Goal: Transaction & Acquisition: Purchase product/service

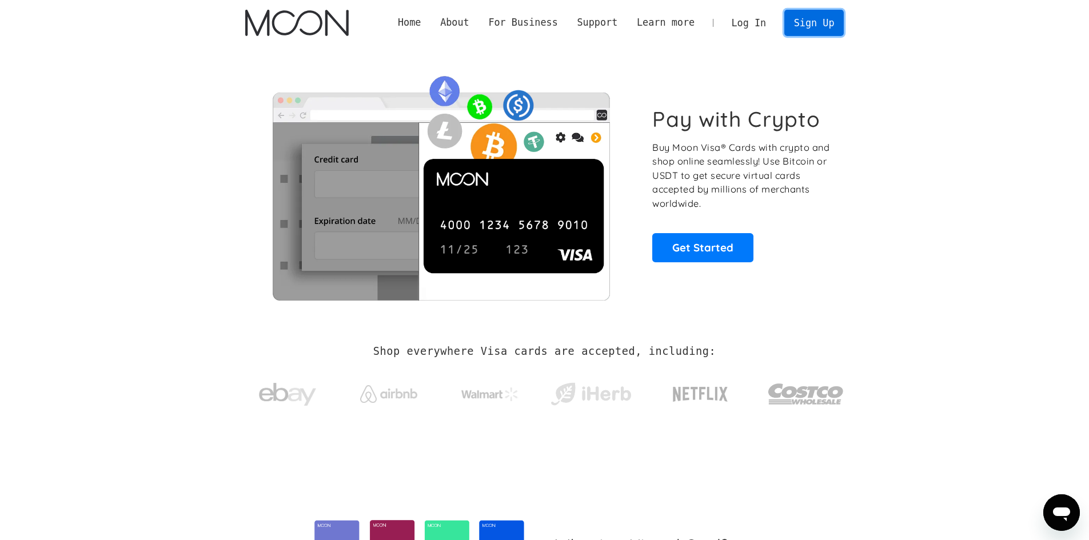
click at [817, 27] on link "Sign Up" at bounding box center [813, 23] width 59 height 26
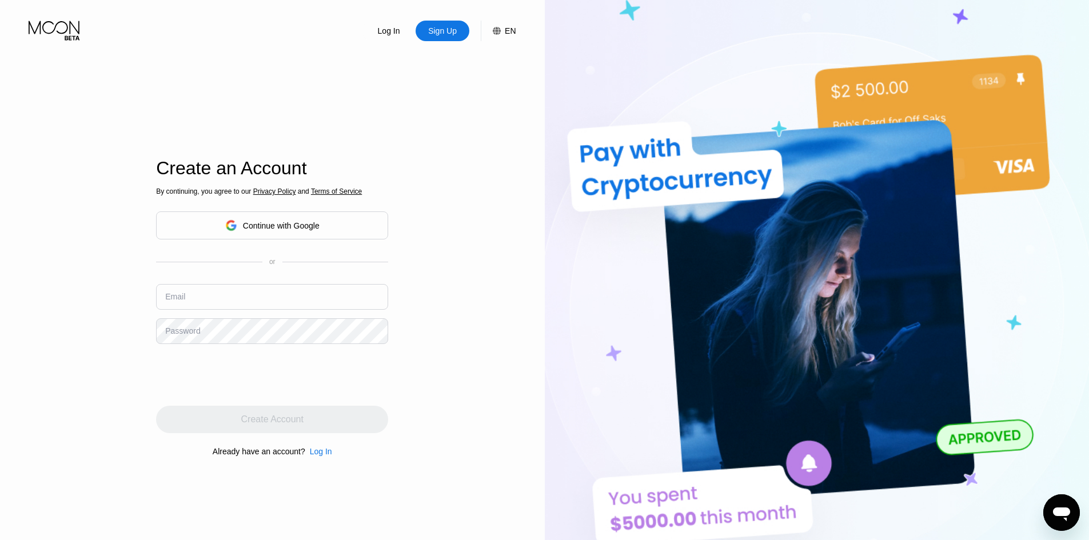
click at [317, 227] on div "Continue with Google" at bounding box center [281, 225] width 77 height 9
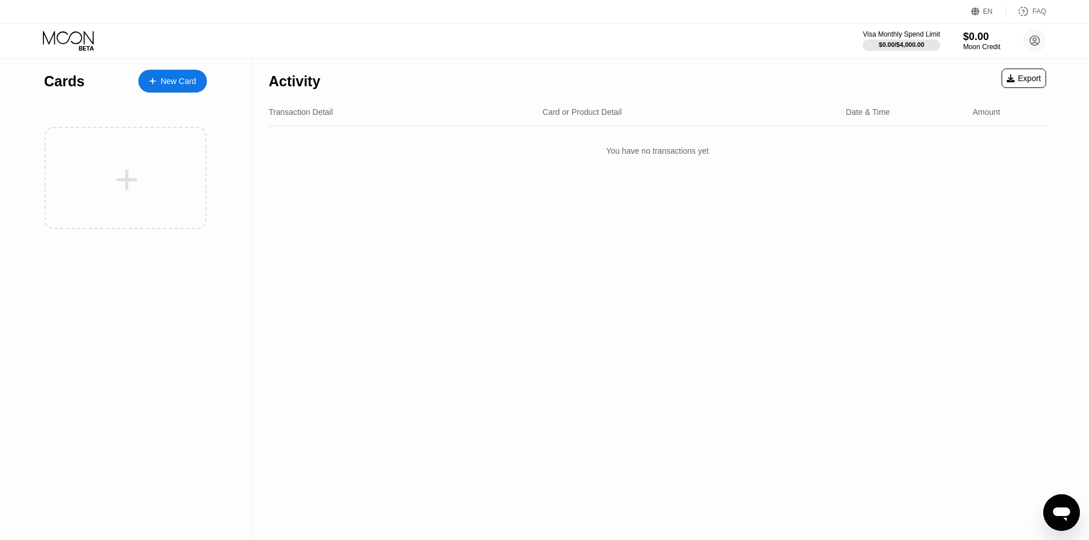
click at [174, 78] on div "New Card" at bounding box center [178, 82] width 35 height 10
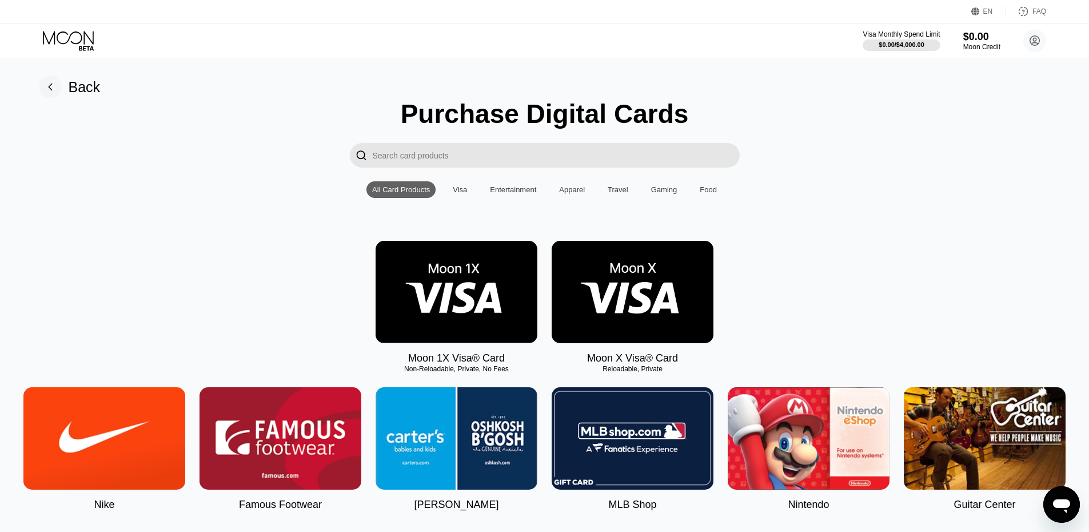
click at [619, 306] on img at bounding box center [633, 292] width 162 height 102
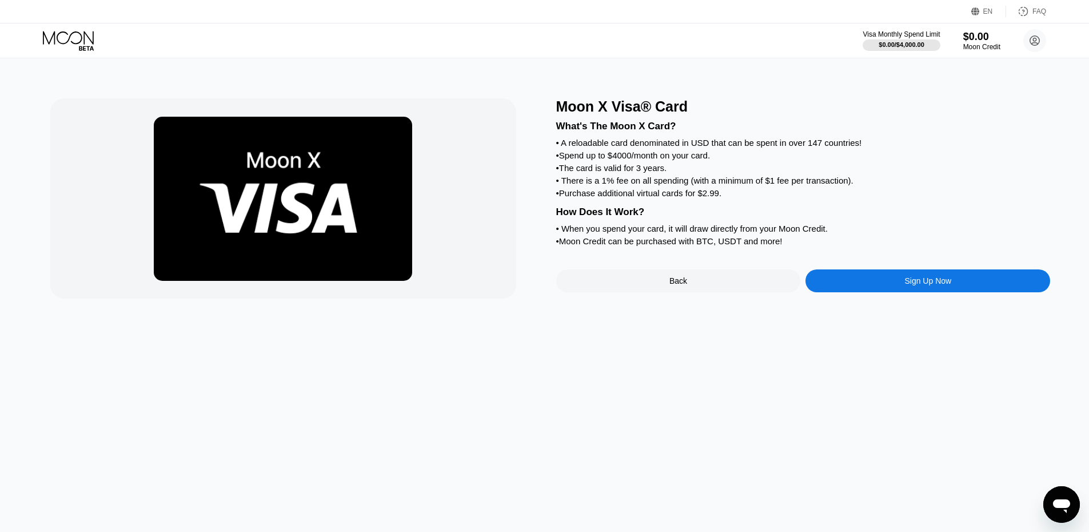
click at [847, 292] on div "Sign Up Now" at bounding box center [927, 280] width 245 height 23
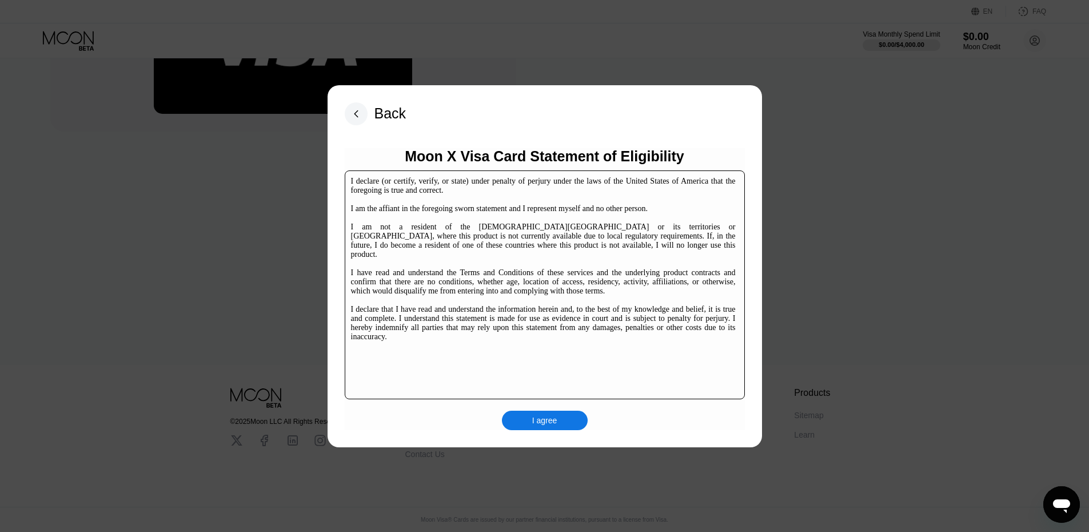
scroll to position [176, 0]
click at [549, 422] on div "I agree" at bounding box center [544, 420] width 25 height 10
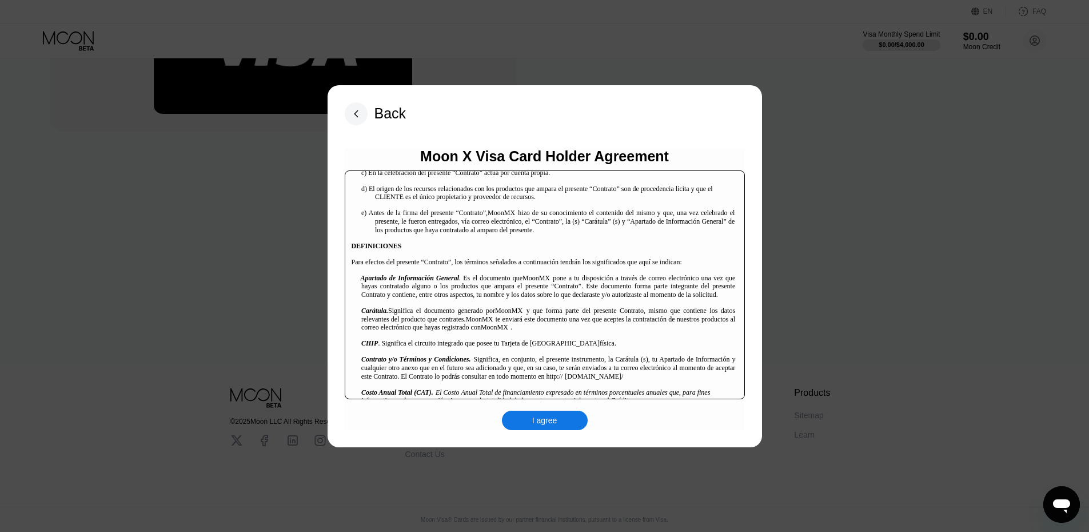
scroll to position [400, 0]
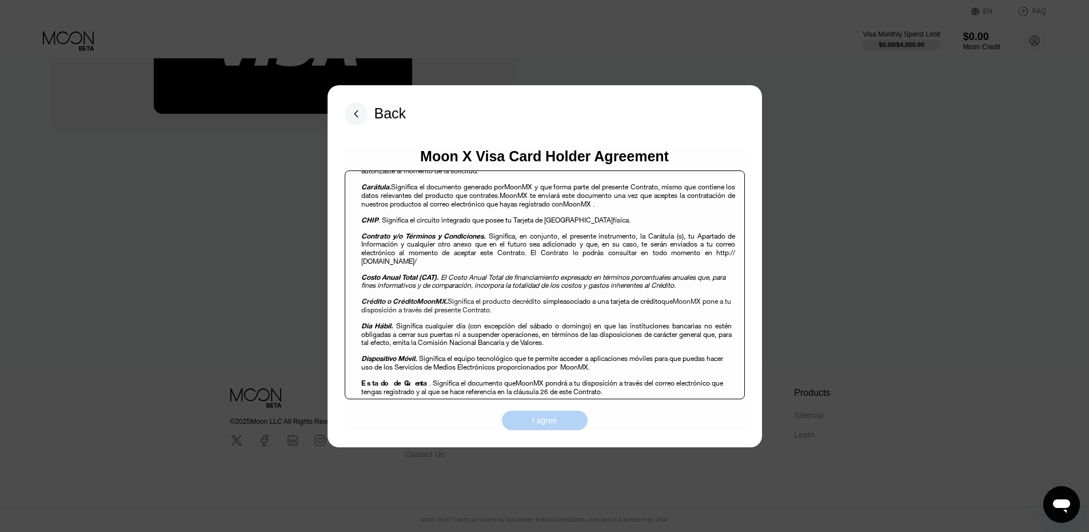
click at [551, 418] on div "I agree" at bounding box center [544, 420] width 25 height 10
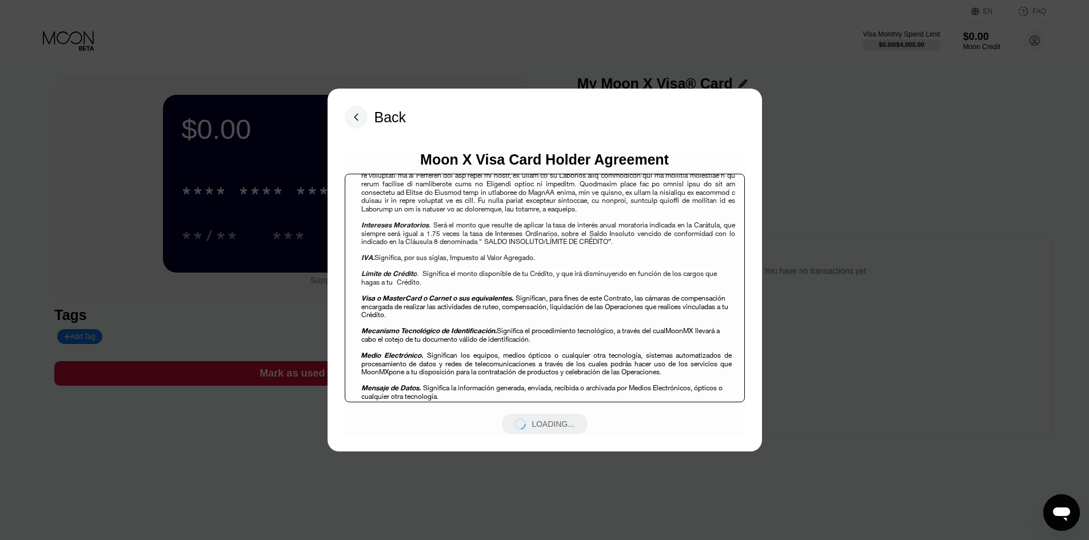
scroll to position [978, 0]
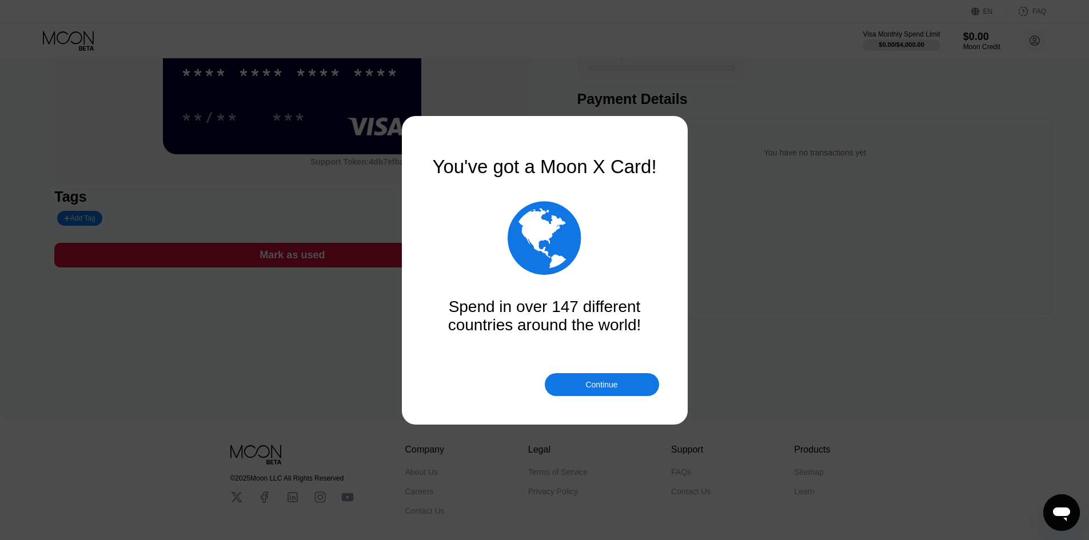
scroll to position [176, 0]
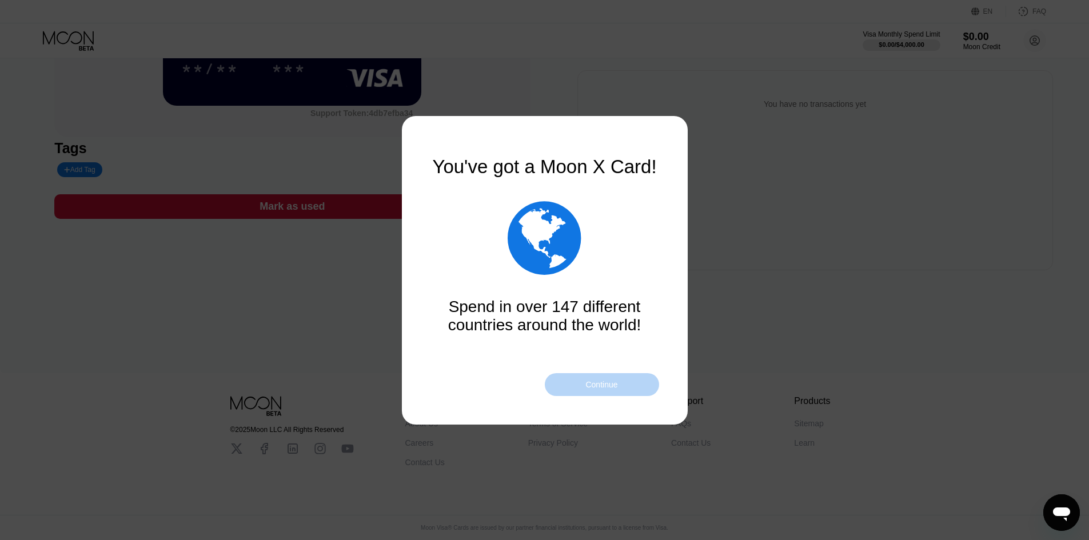
click at [637, 384] on div "Continue" at bounding box center [602, 384] width 114 height 23
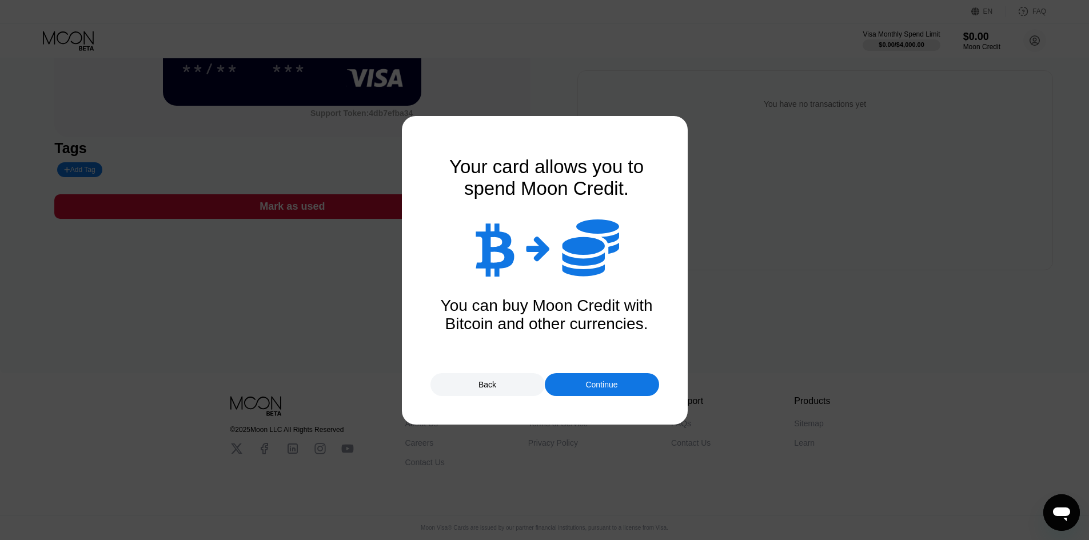
click at [596, 377] on div "Continue" at bounding box center [602, 384] width 114 height 23
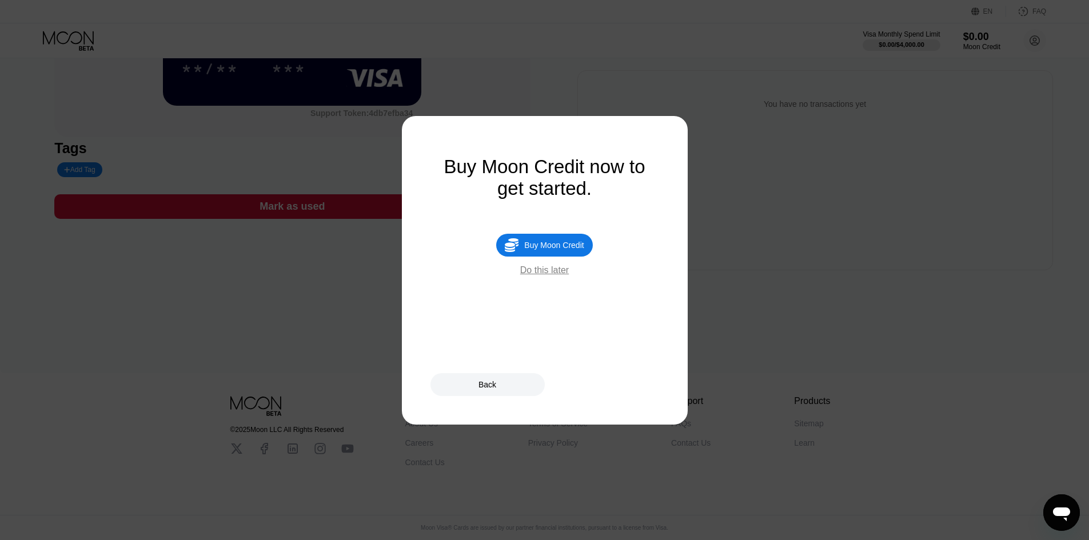
click at [553, 250] on div "Buy Moon Credit" at bounding box center [553, 245] width 59 height 9
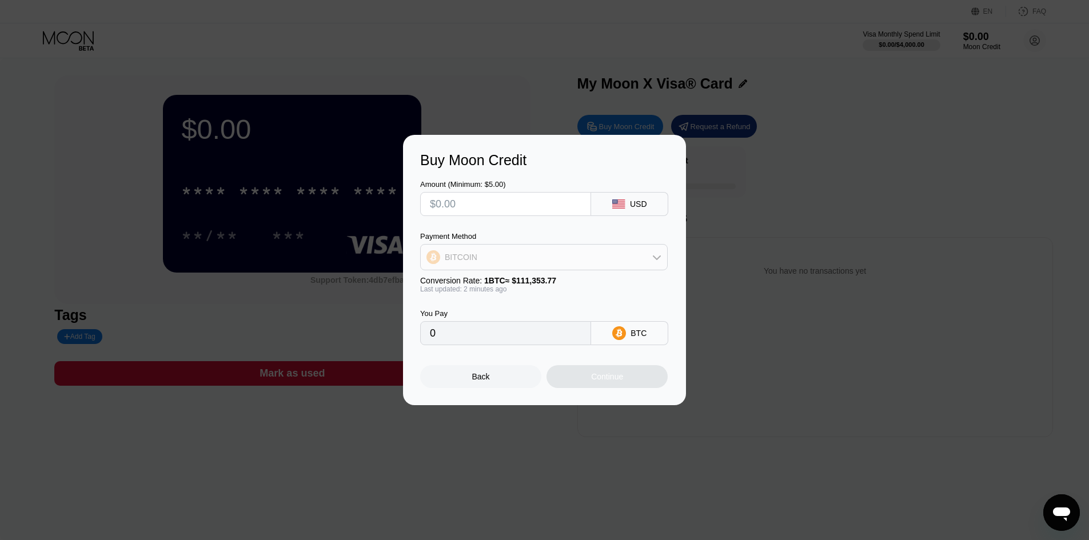
click at [501, 262] on div "BITCOIN" at bounding box center [544, 257] width 246 height 23
click at [478, 313] on span "USDT on TRON" at bounding box center [477, 313] width 58 height 9
type input "0.00"
click at [458, 203] on input "text" at bounding box center [505, 204] width 151 height 23
type input "$1"
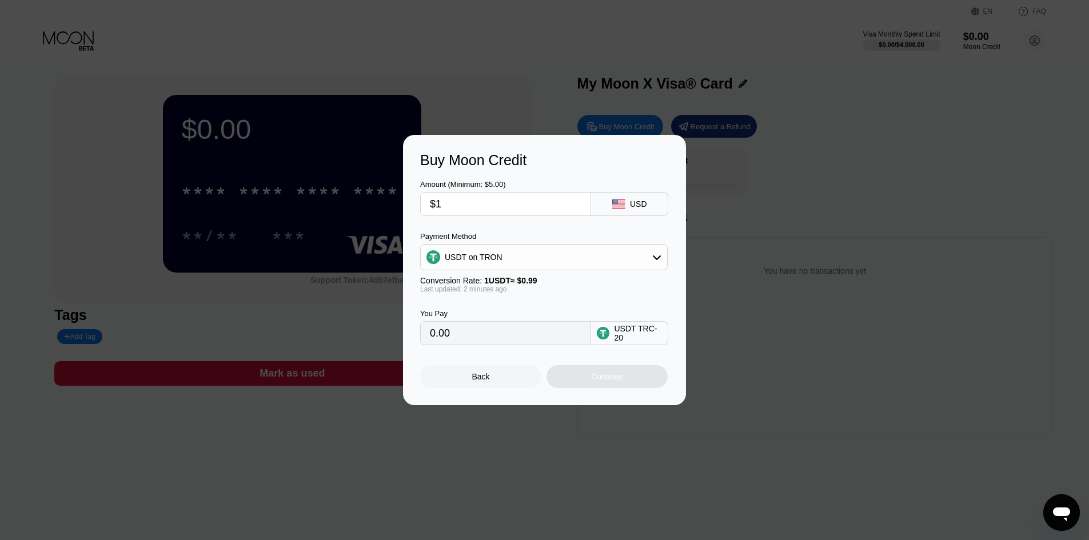
type input "1.01"
type input "$10"
type input "10.10"
type input "$10"
click at [608, 381] on div "Continue" at bounding box center [607, 376] width 32 height 9
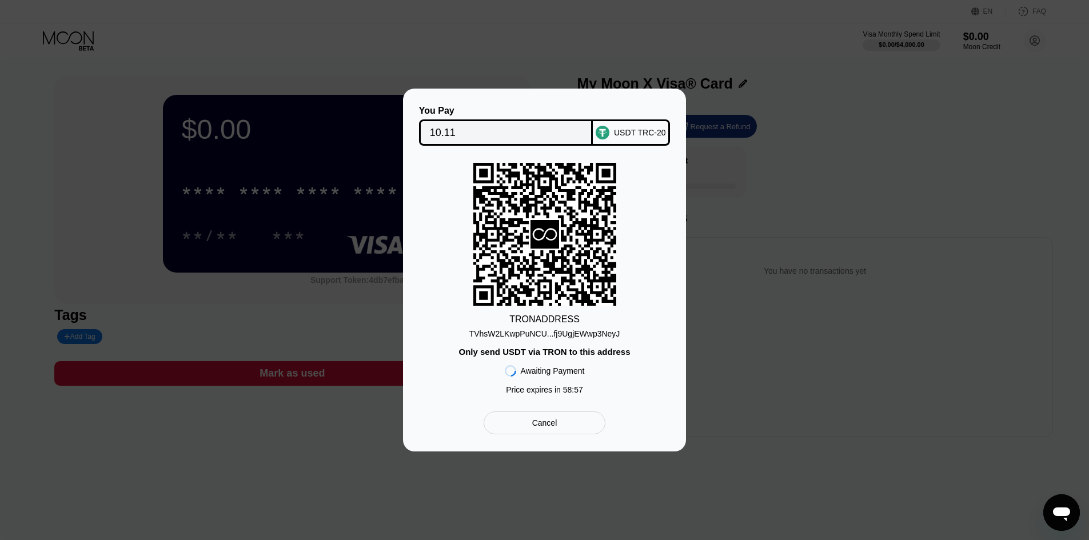
click at [544, 336] on div "TVhsW2LKwpPuNCU...fj9UgjEWwp3NeyJ" at bounding box center [544, 333] width 151 height 9
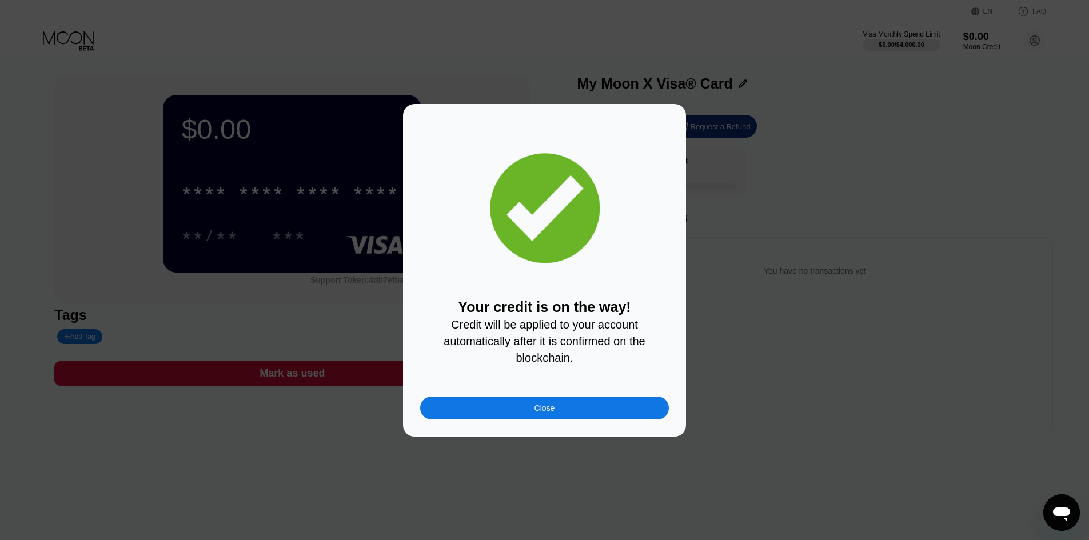
click at [558, 413] on div "Close" at bounding box center [544, 408] width 249 height 23
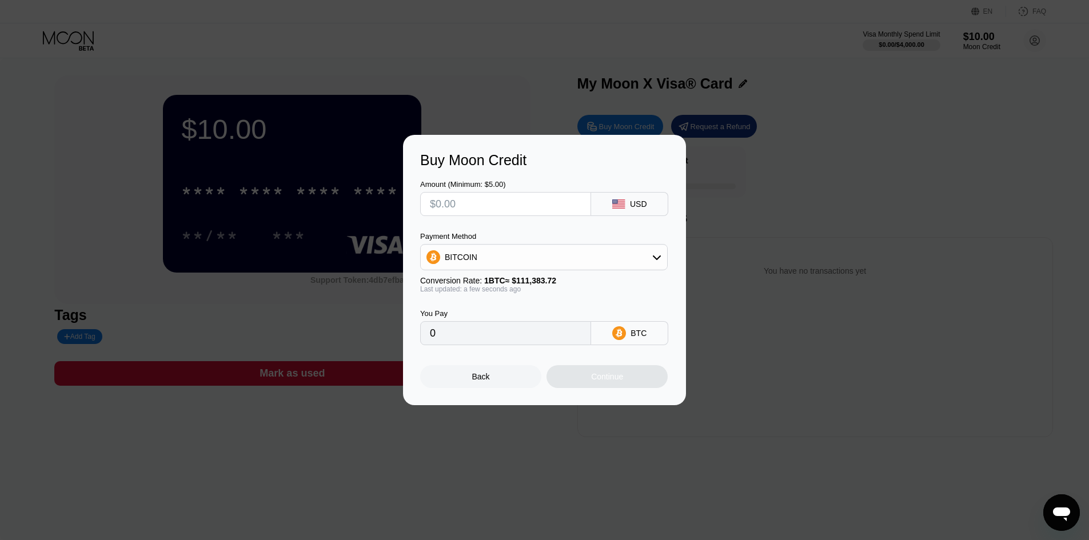
click at [491, 378] on div "Back" at bounding box center [480, 376] width 121 height 23
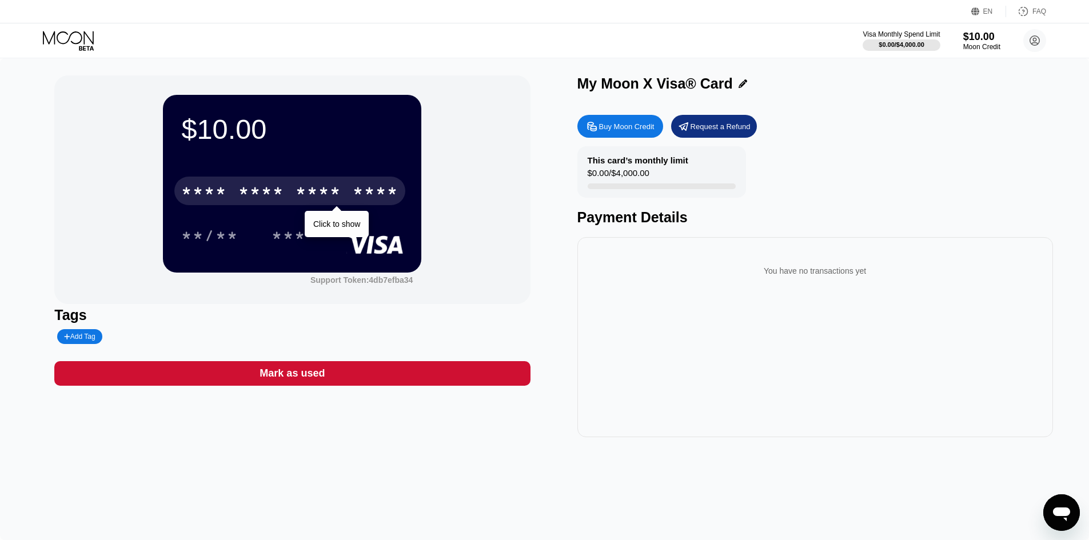
click at [294, 188] on div "* * * * * * * * * * * * ****" at bounding box center [289, 191] width 231 height 29
